Goal: Information Seeking & Learning: Learn about a topic

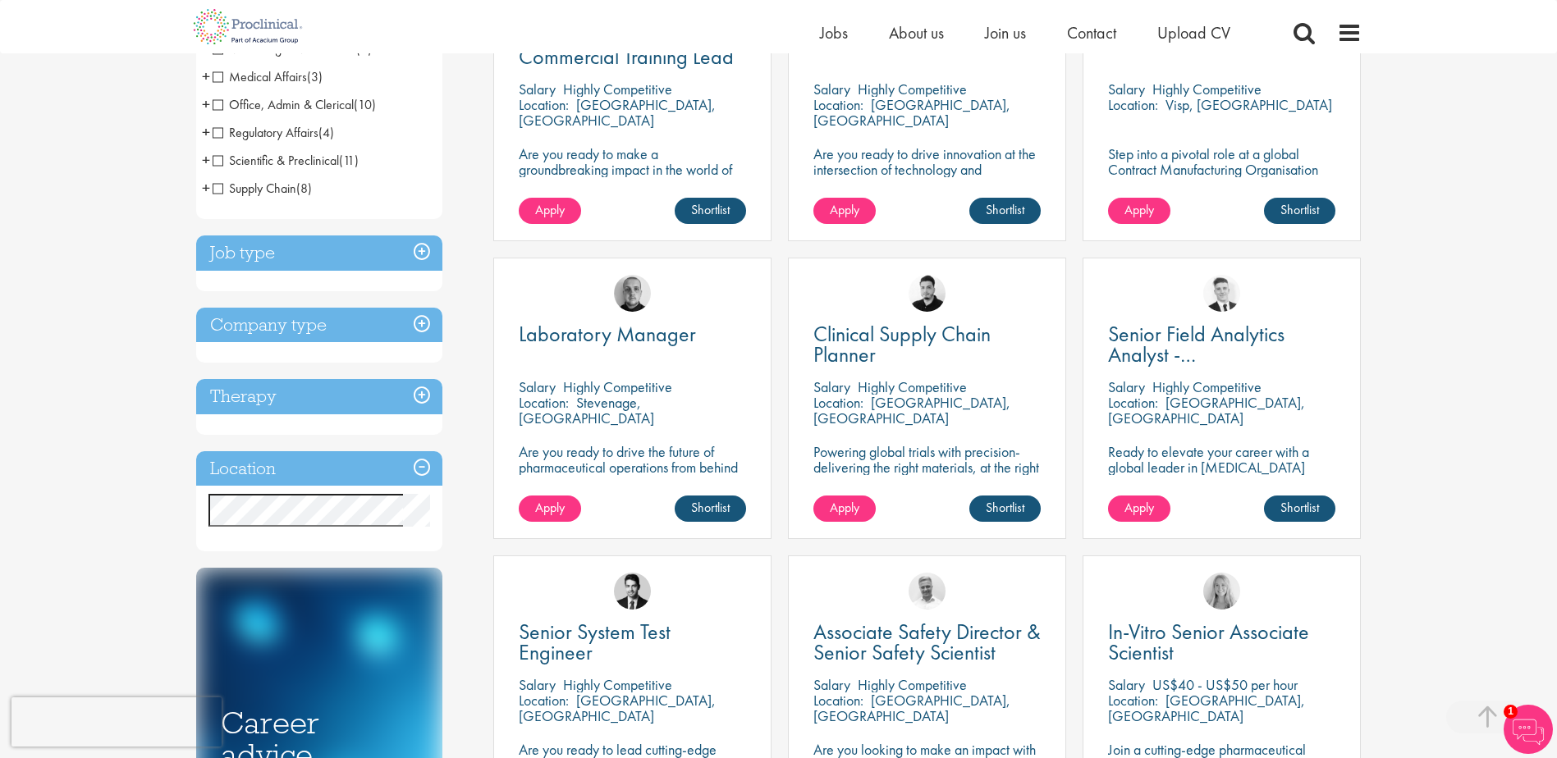
scroll to position [328, 0]
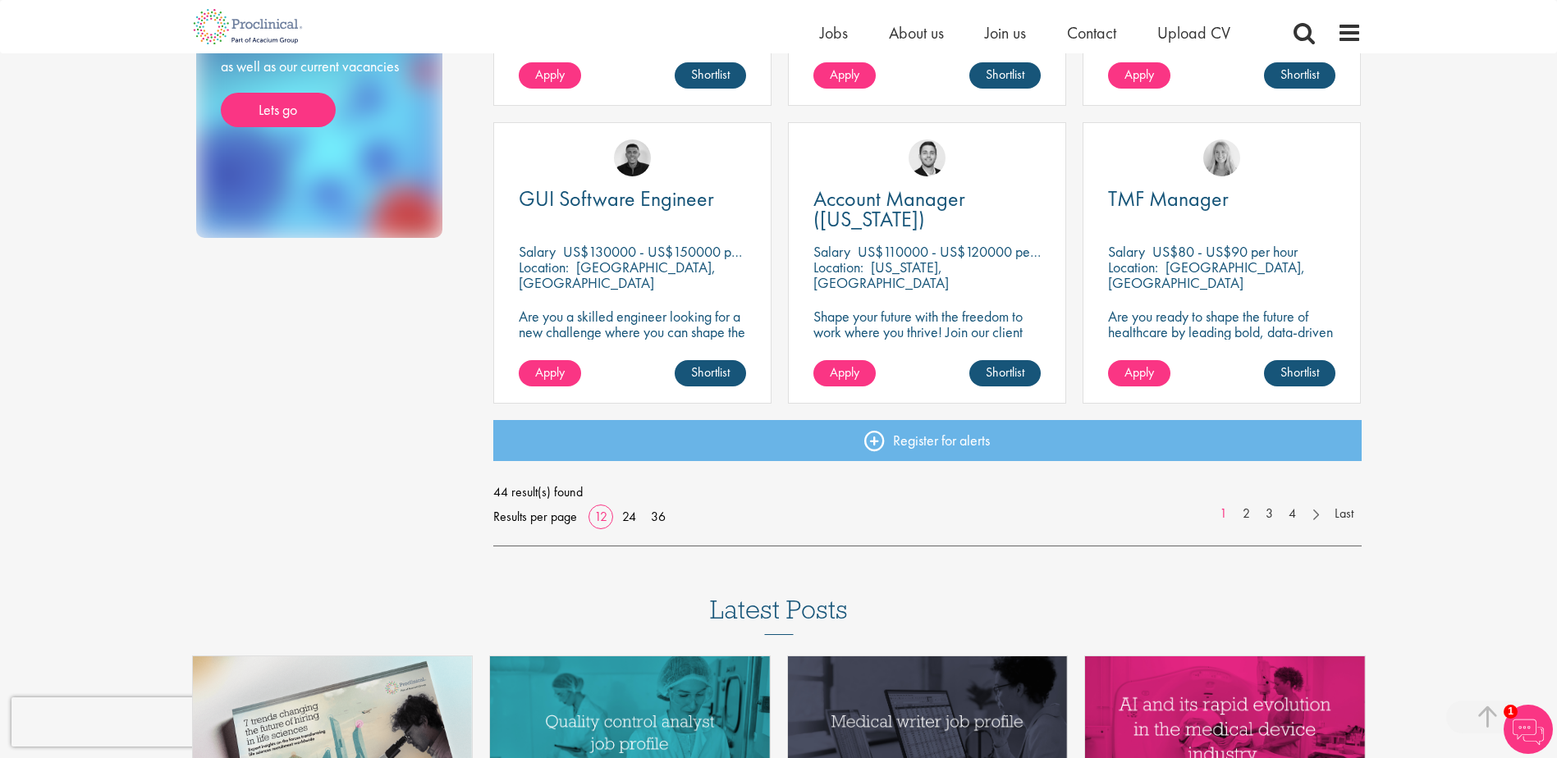
scroll to position [1149, 0]
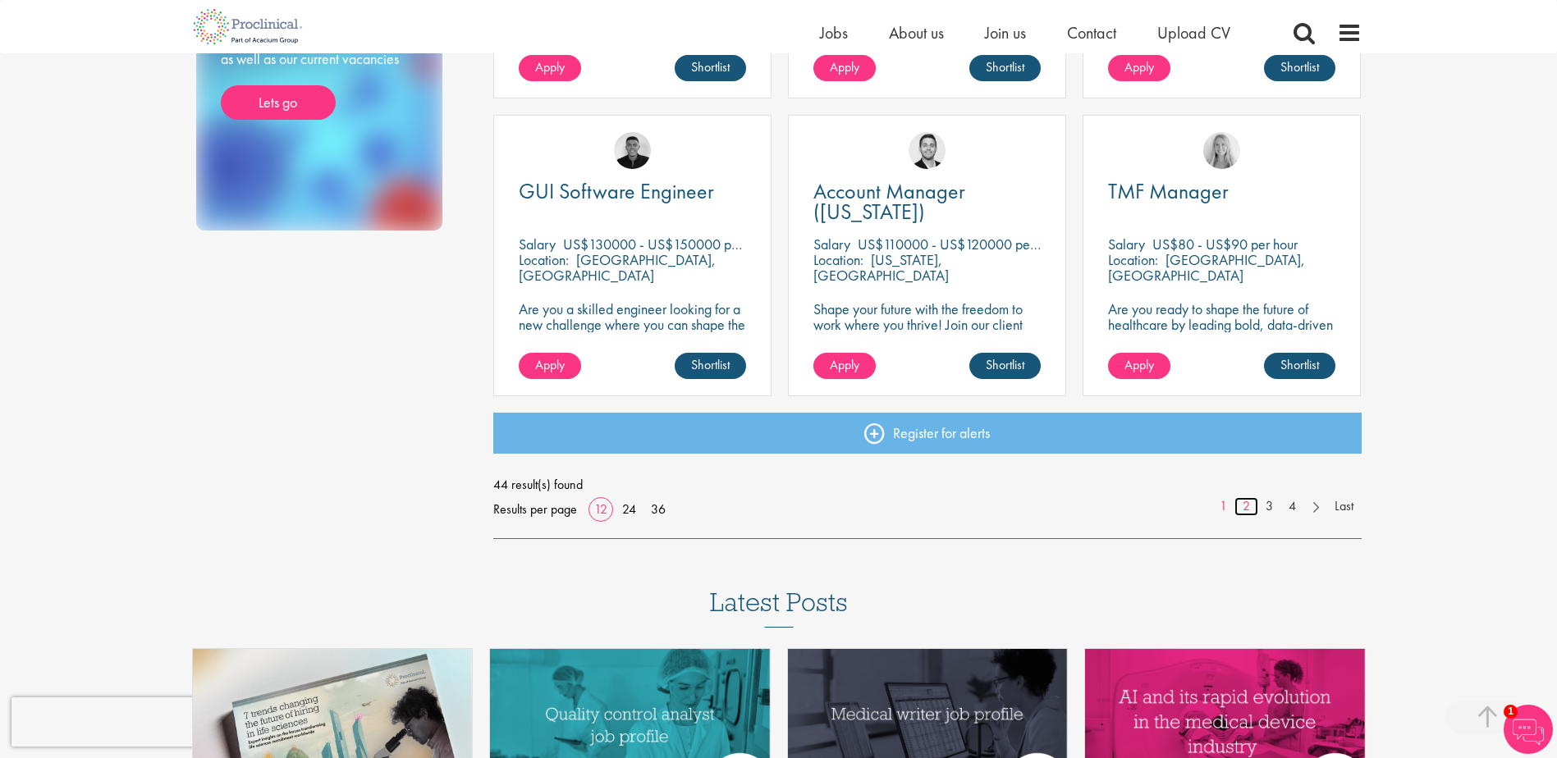
click at [1244, 511] on link "2" at bounding box center [1247, 506] width 24 height 19
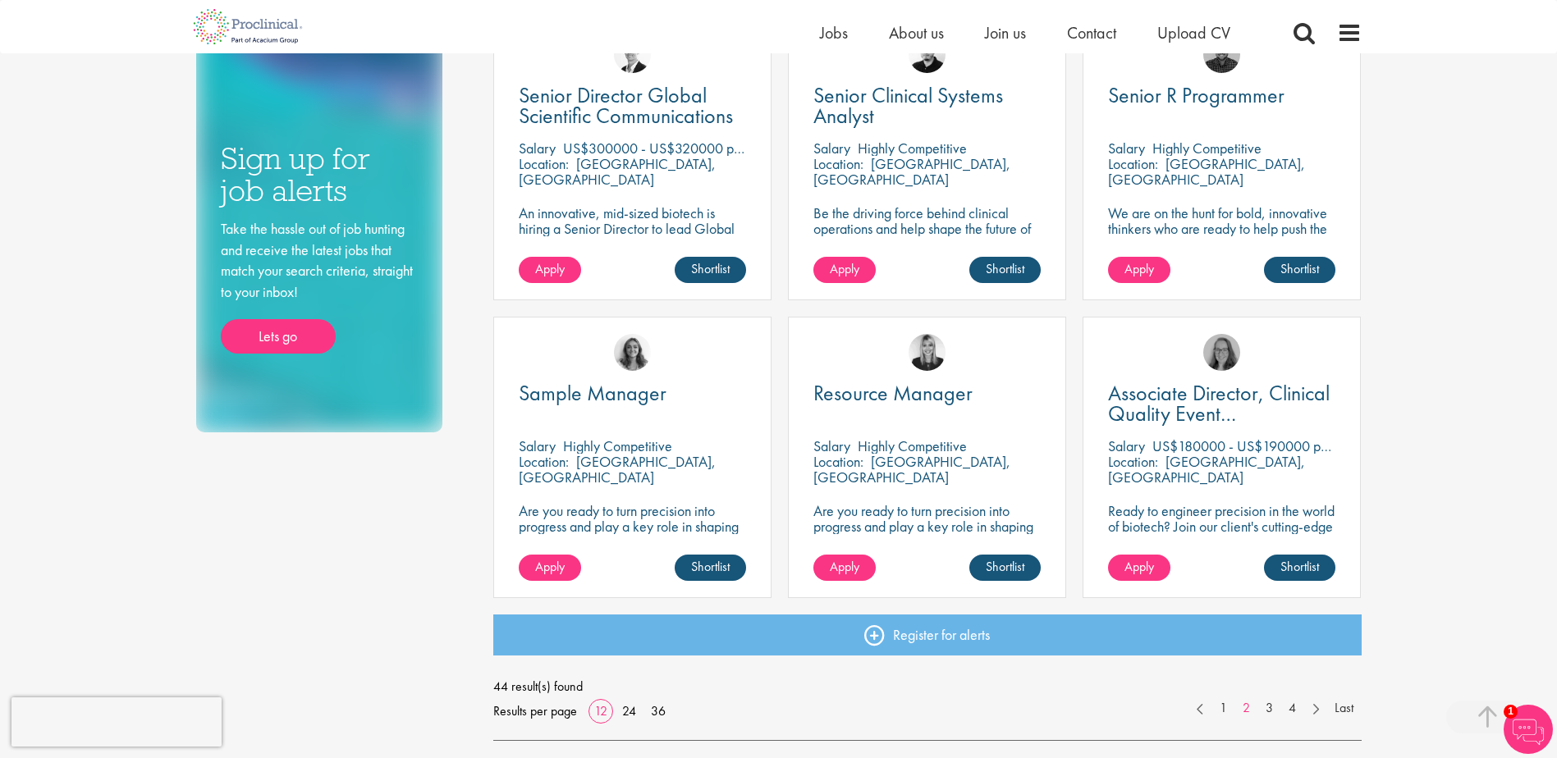
scroll to position [985, 0]
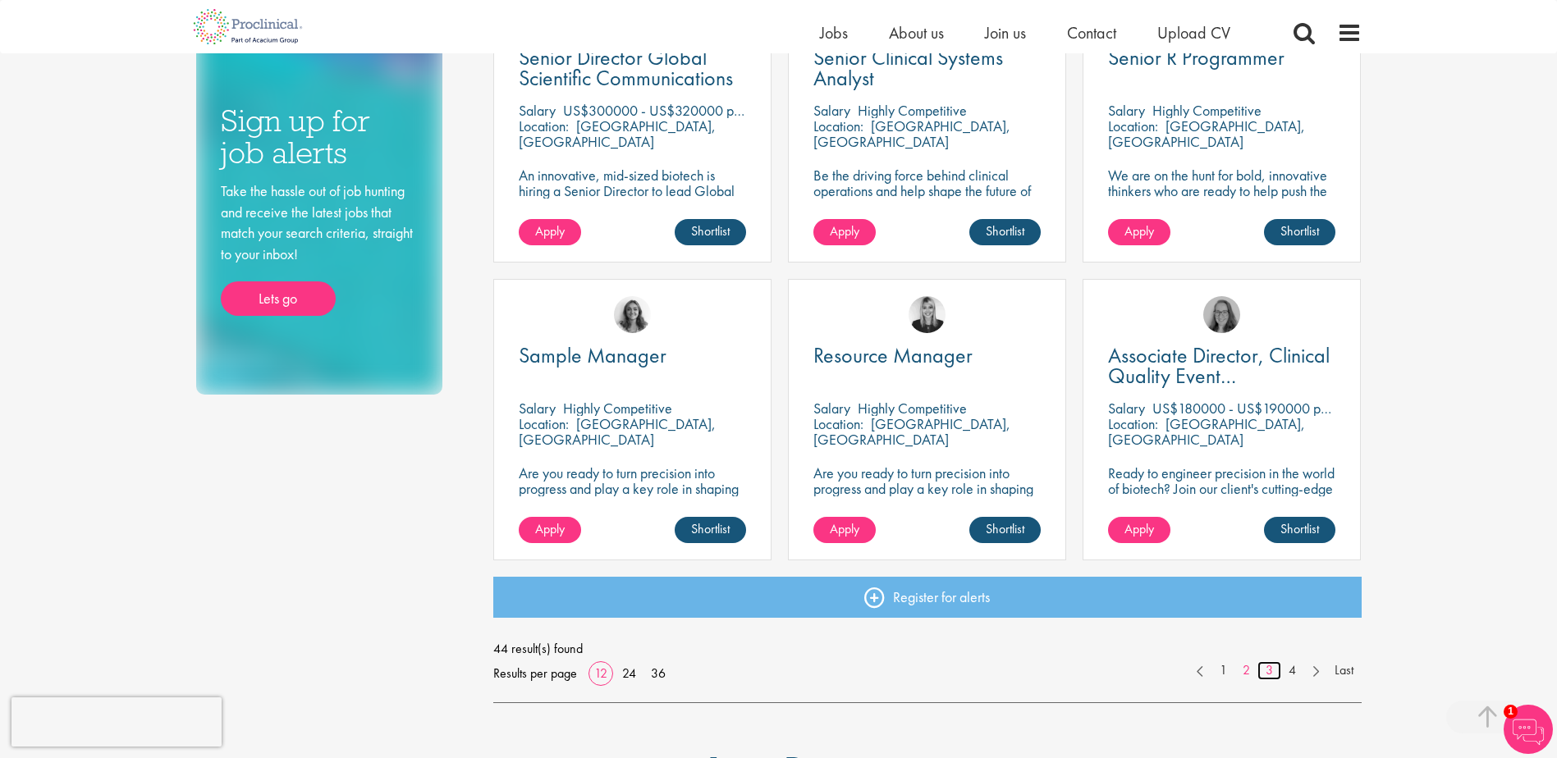
click at [1270, 672] on link "3" at bounding box center [1270, 671] width 24 height 19
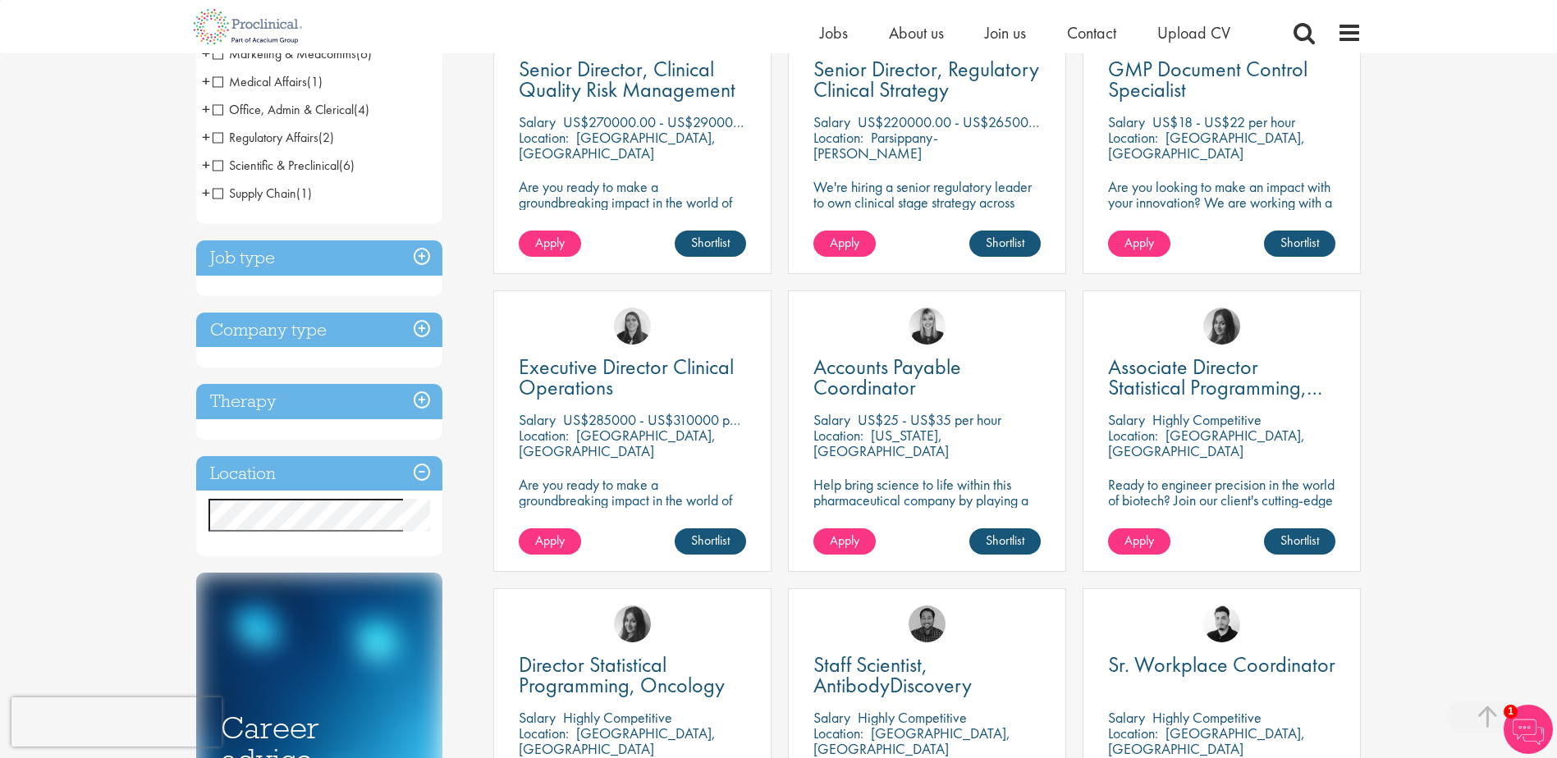
scroll to position [410, 0]
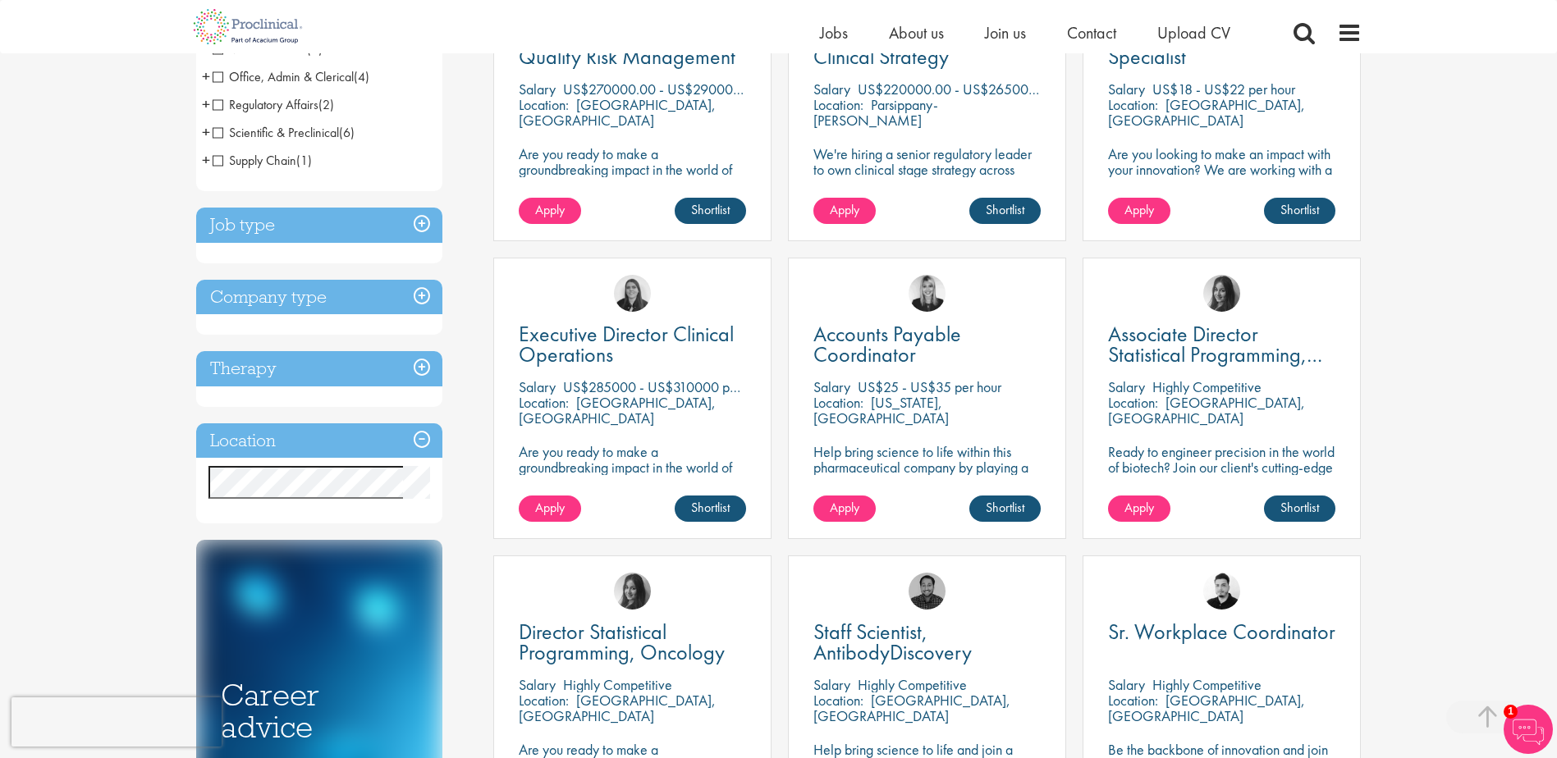
click at [1401, 394] on div "You are here: Home > Job search Discipline Biometrics (3) - + Statistics (2) Pr…" at bounding box center [778, 661] width 1557 height 2142
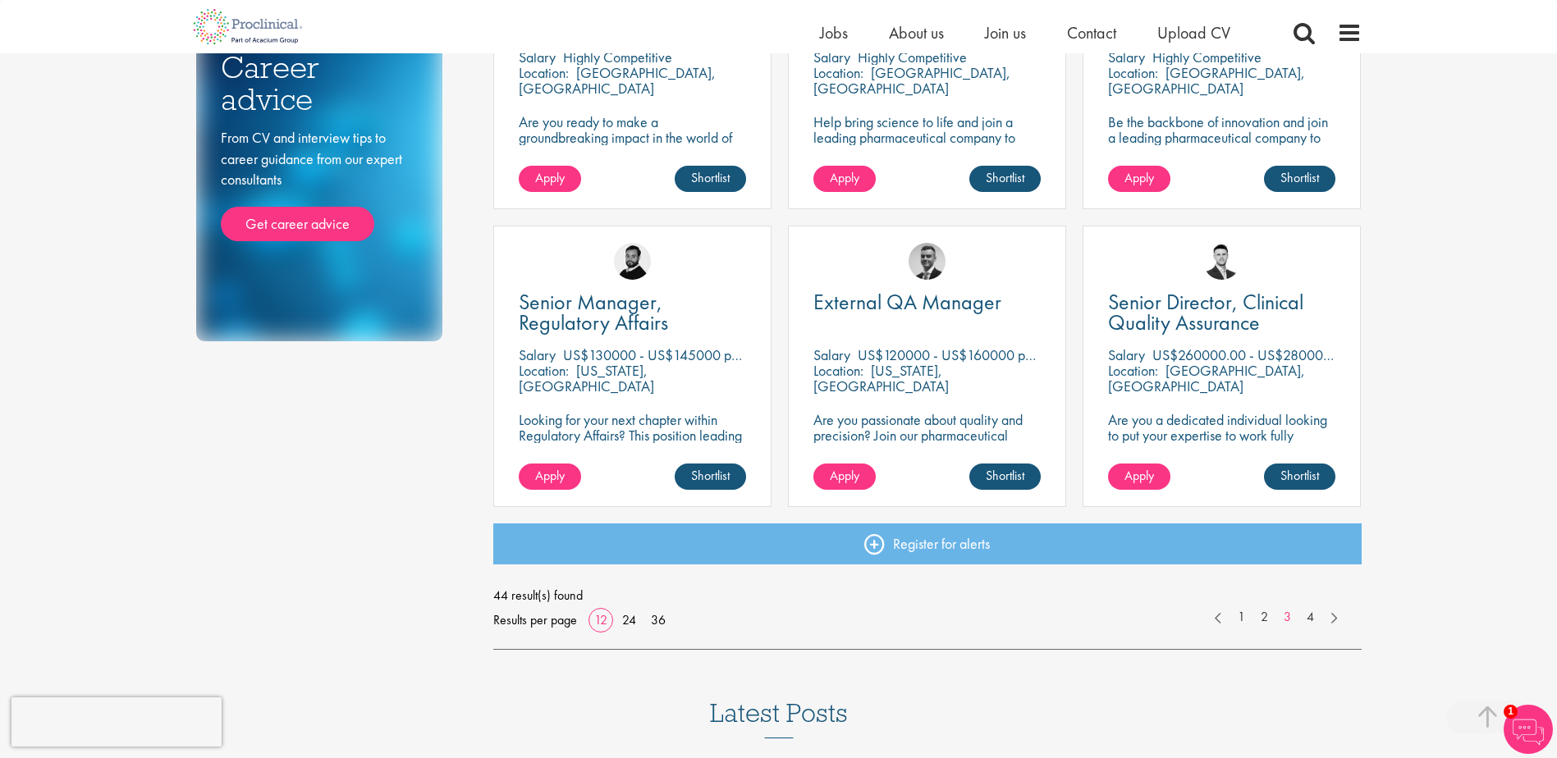
scroll to position [1067, 0]
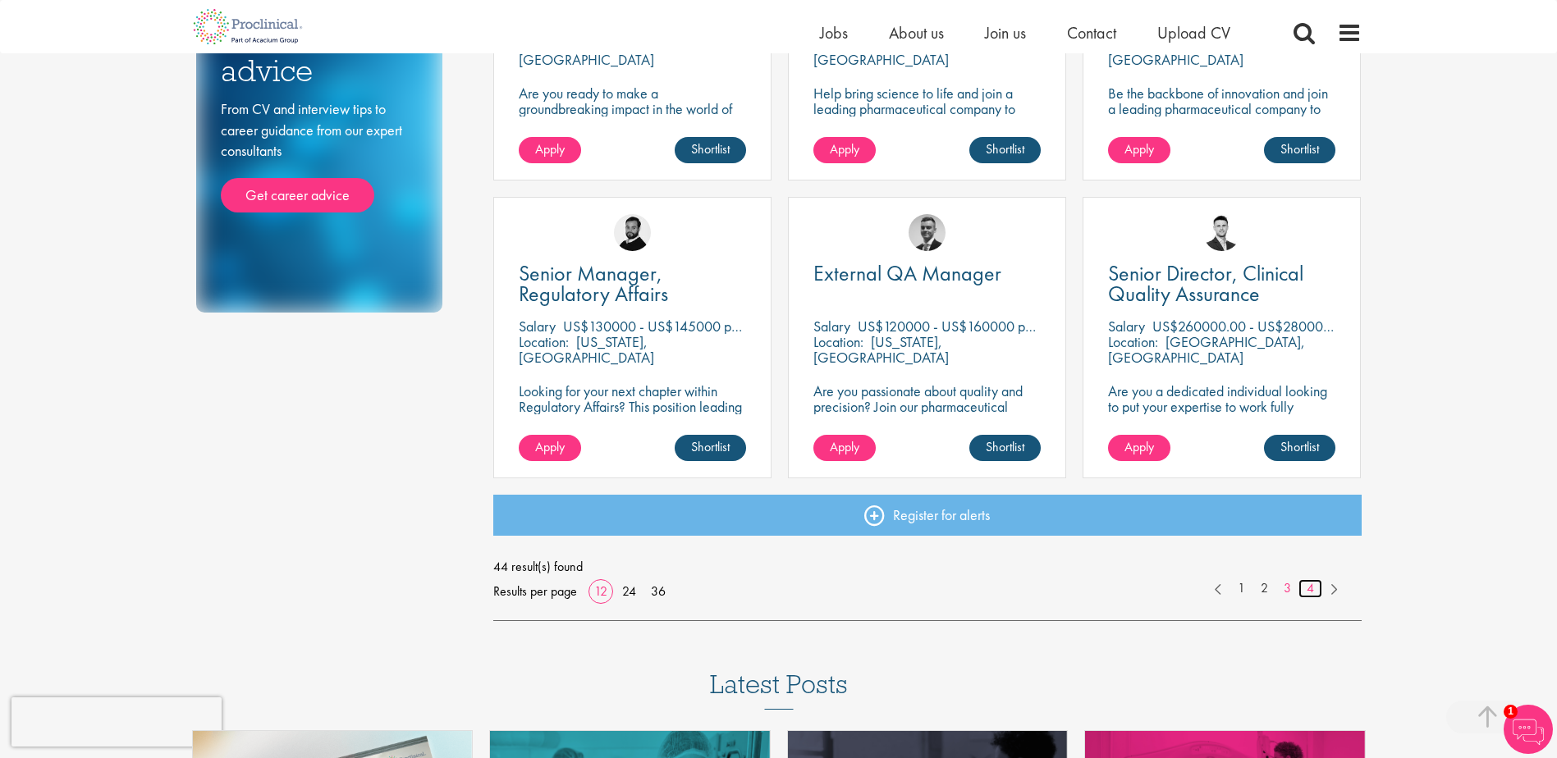
click at [1310, 589] on link "4" at bounding box center [1311, 589] width 24 height 19
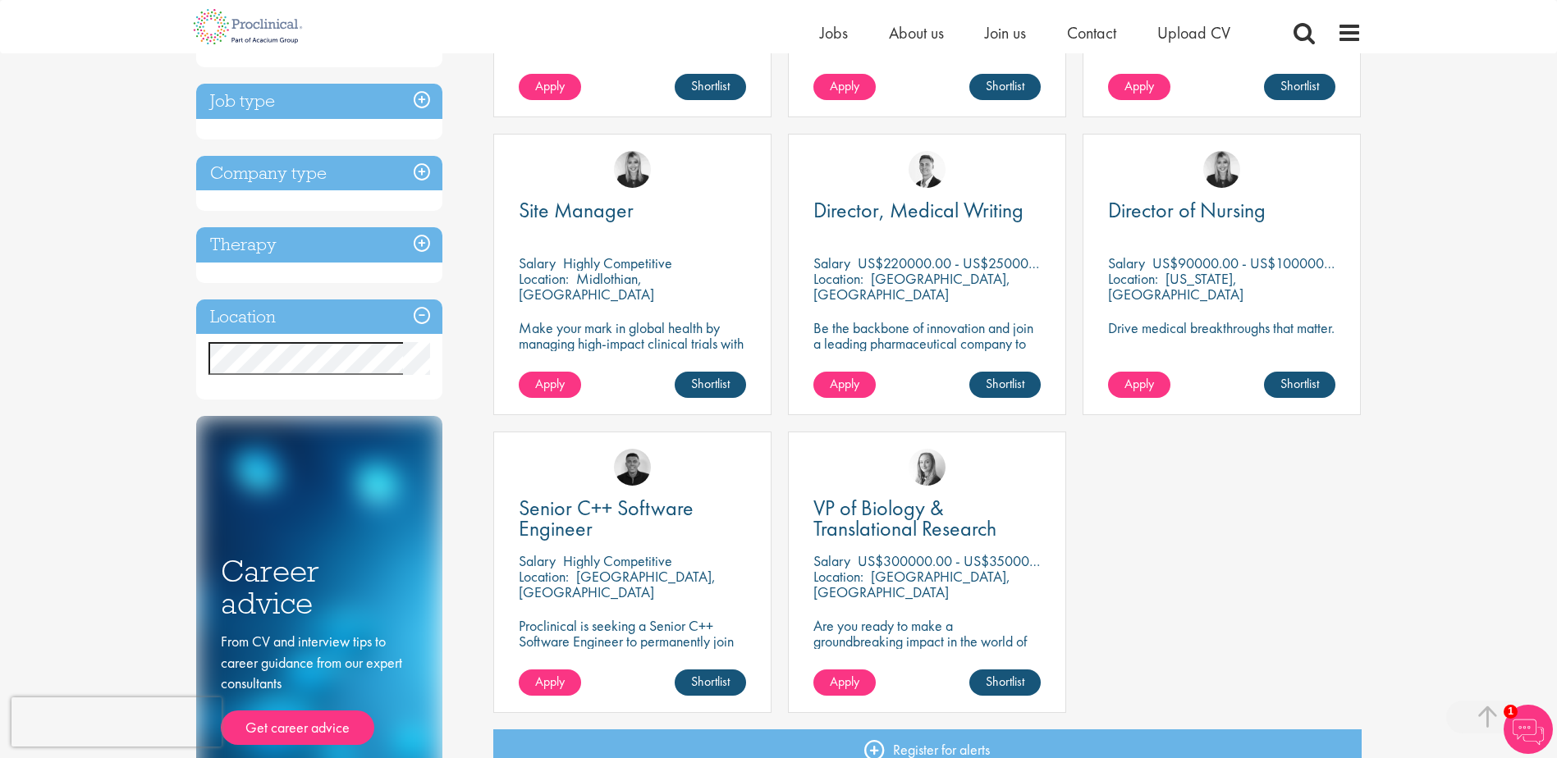
scroll to position [575, 0]
